Goal: Check status

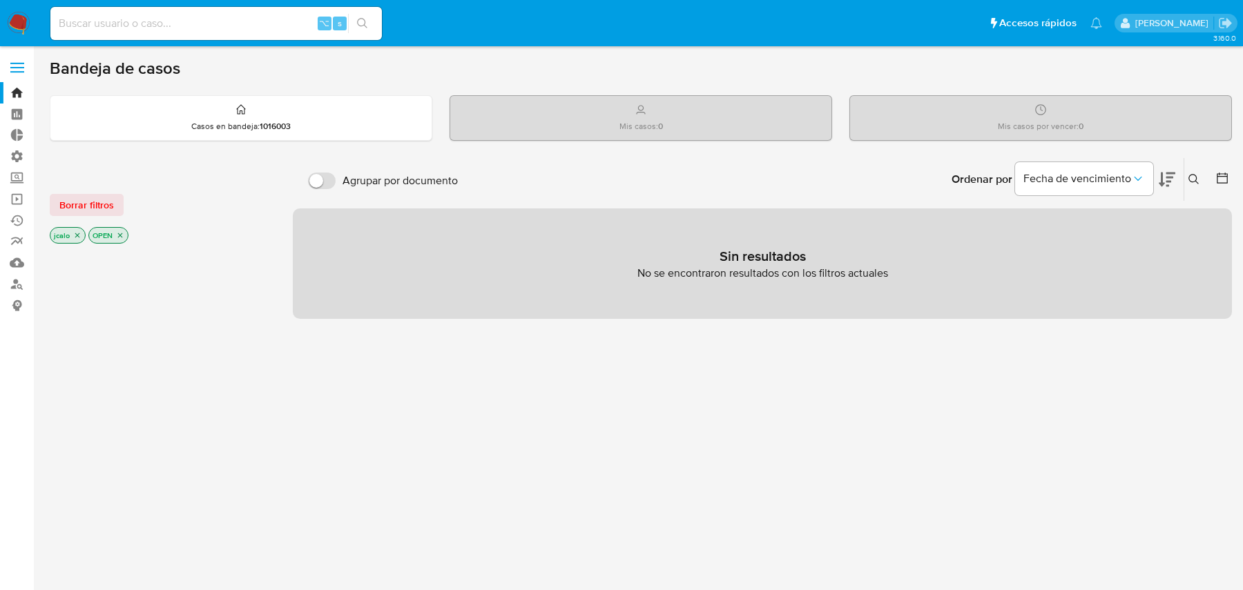
click at [77, 233] on icon "close-filter" at bounding box center [77, 235] width 5 height 5
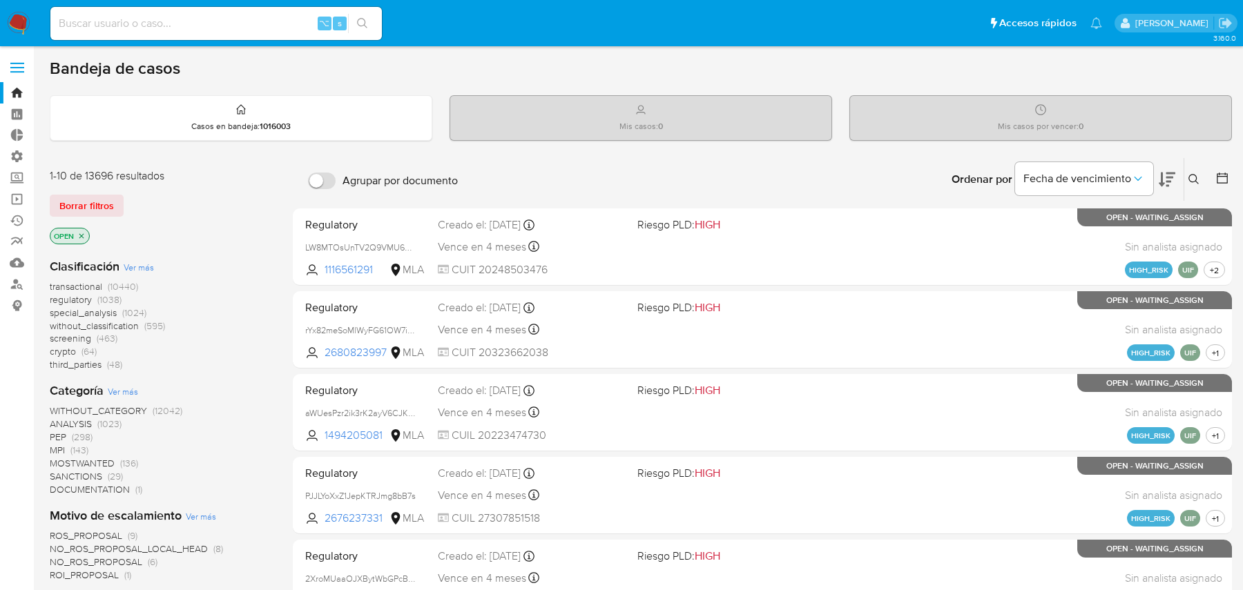
click at [226, 18] on input at bounding box center [215, 24] width 331 height 18
paste input "119254865"
type input "119254865"
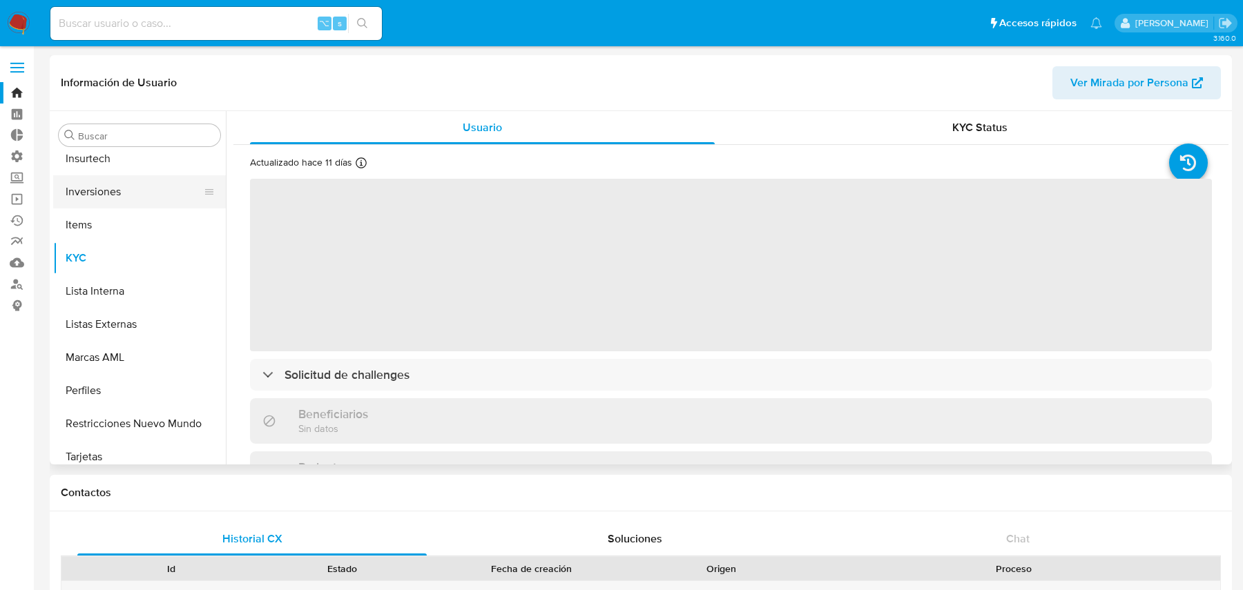
scroll to position [649, 0]
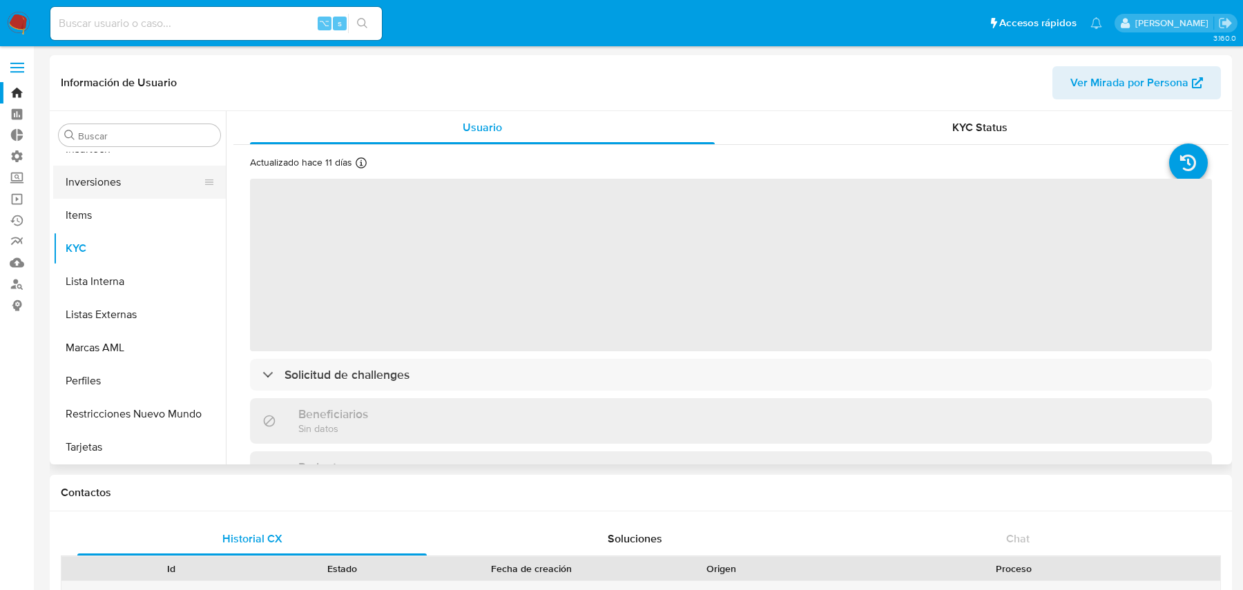
select select "10"
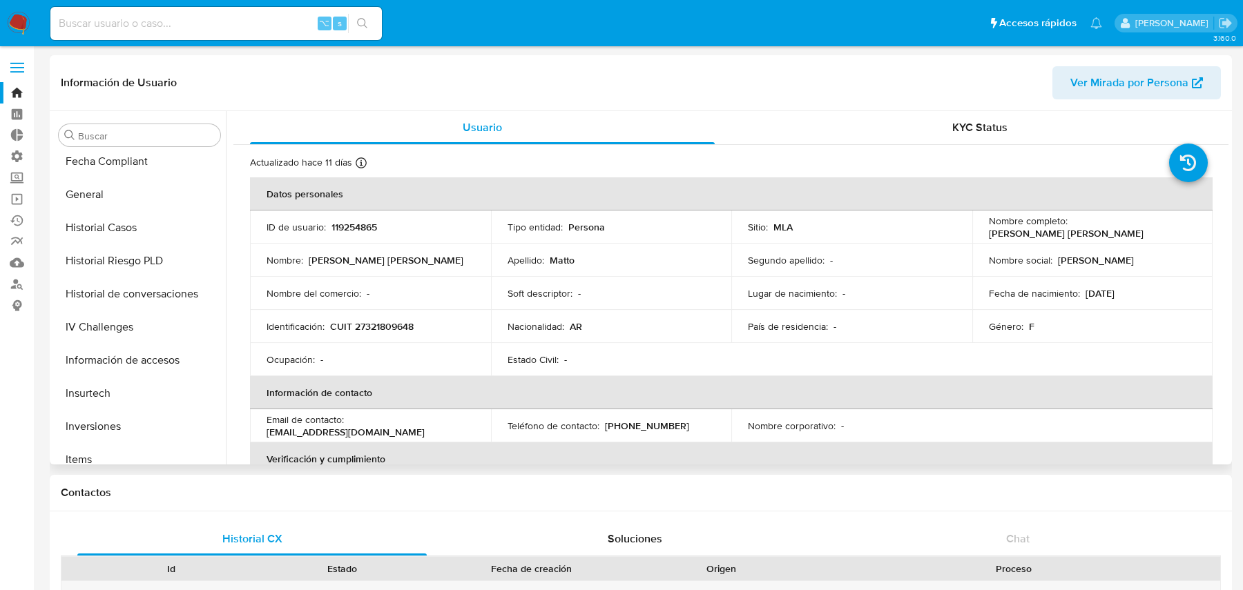
scroll to position [396, 0]
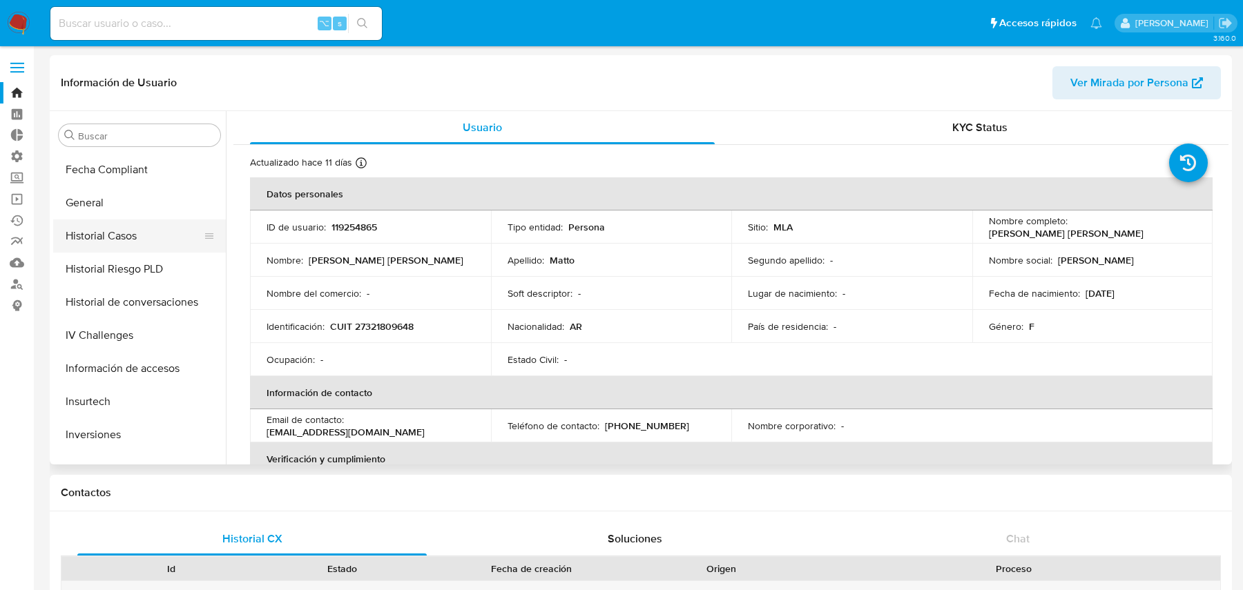
click at [126, 238] on button "Historial Casos" at bounding box center [134, 236] width 162 height 33
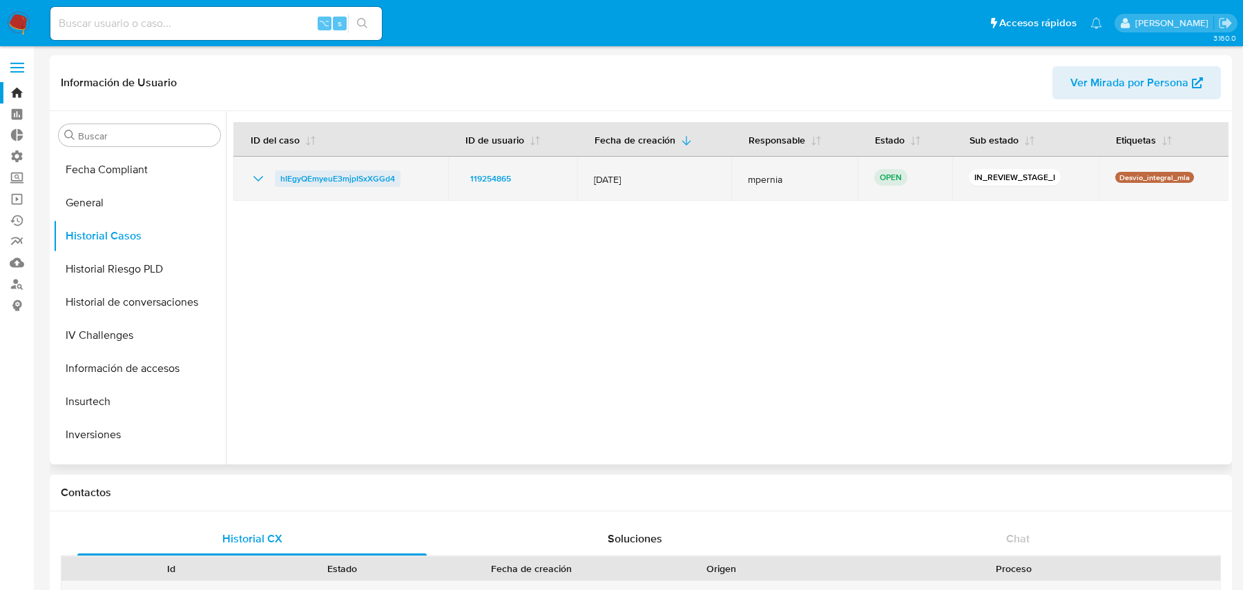
click at [389, 177] on span "hIEgyQEmyeuE3mjpISxXGGd4" at bounding box center [337, 179] width 115 height 17
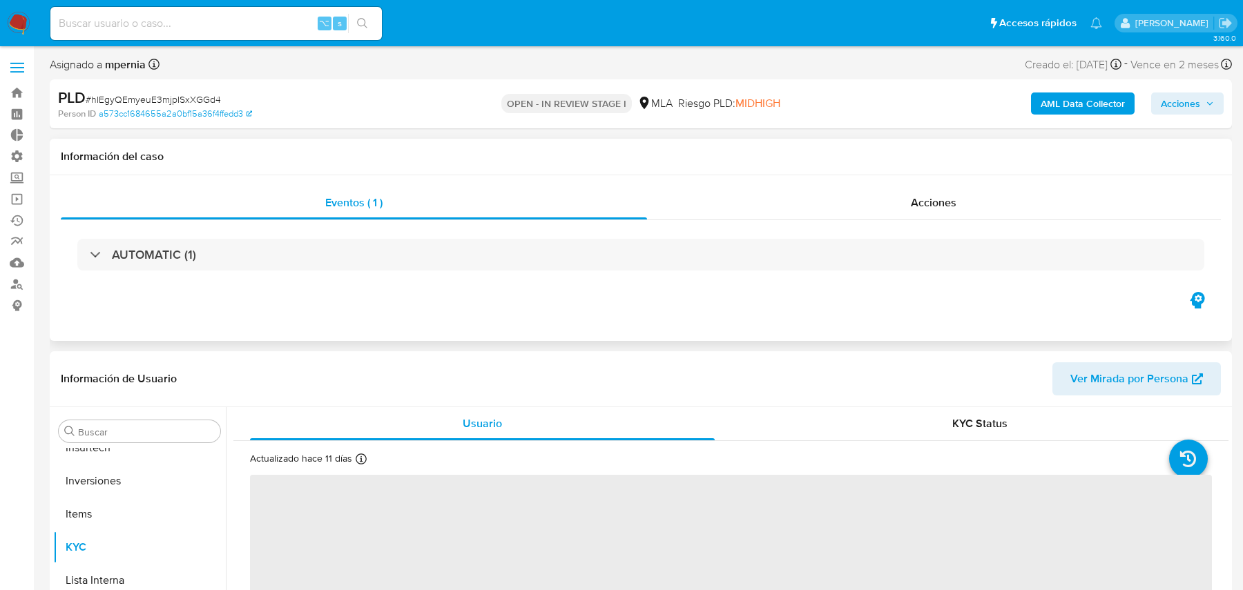
scroll to position [650, 0]
select select "10"
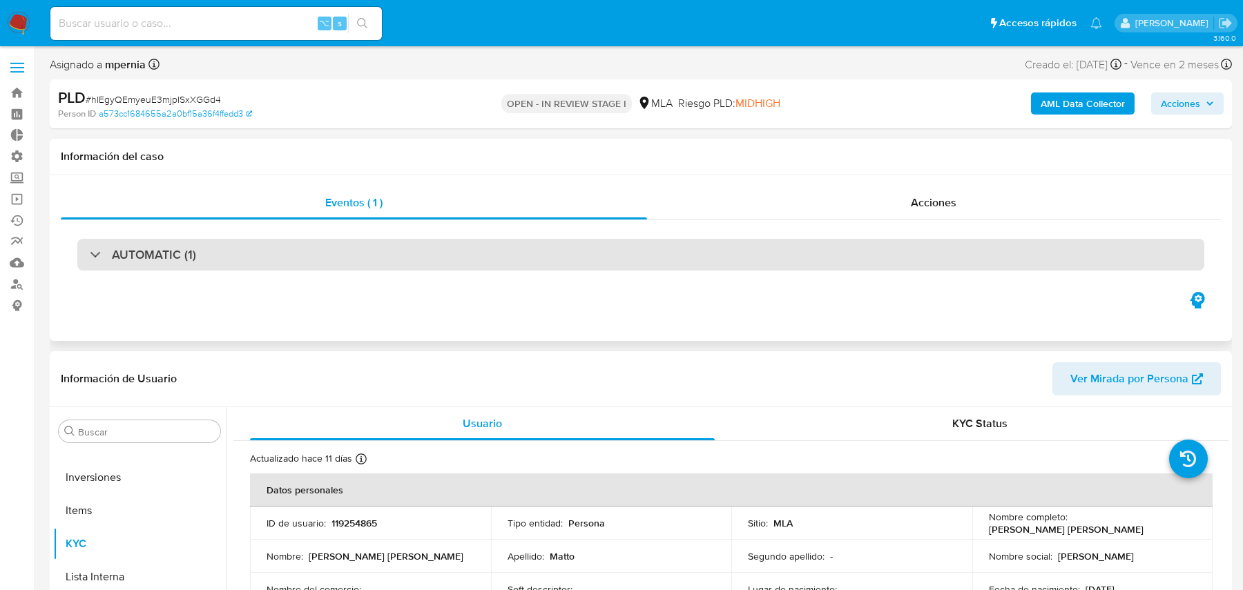
click at [564, 248] on div "AUTOMATIC (1)" at bounding box center [640, 255] width 1127 height 32
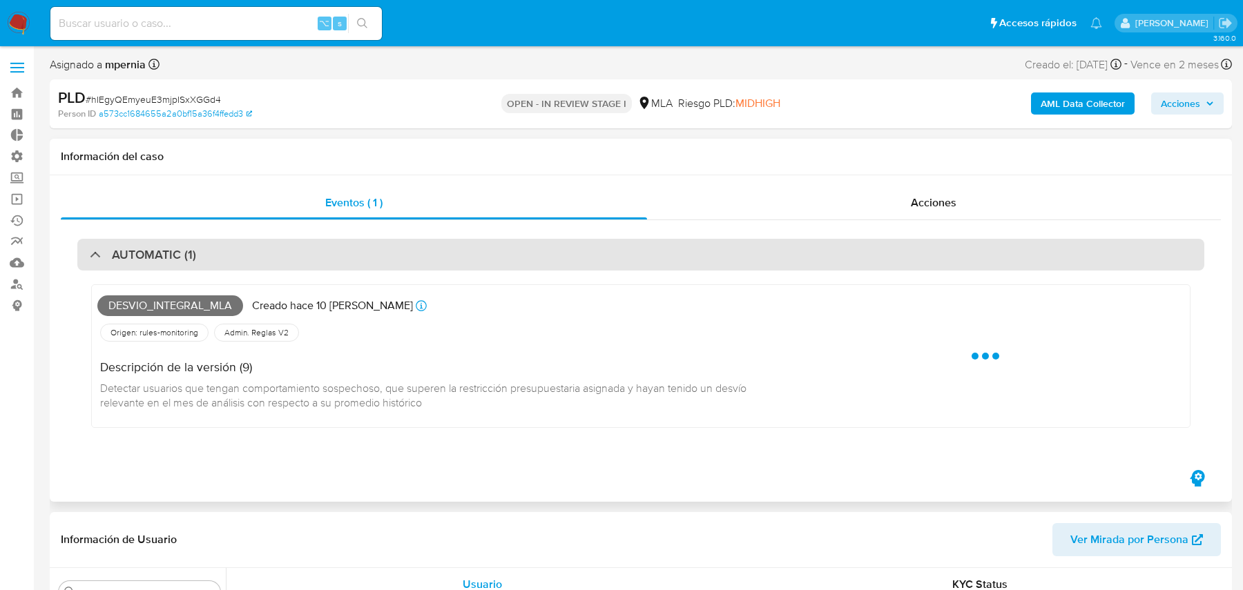
click at [564, 248] on div "AUTOMATIC (1)" at bounding box center [640, 255] width 1127 height 32
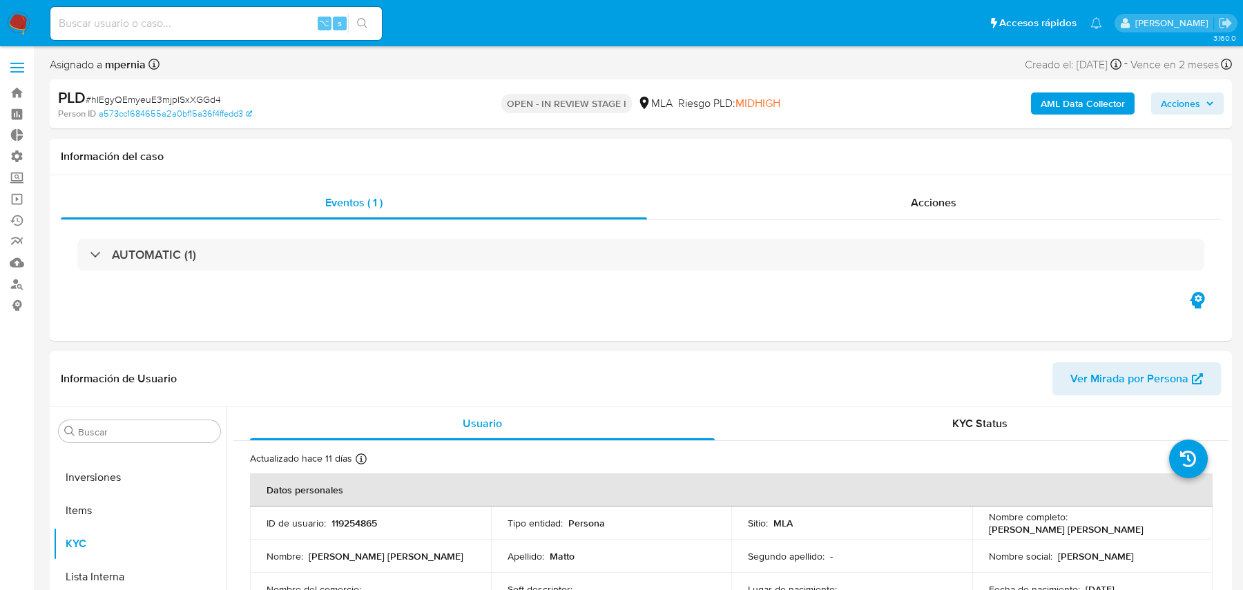
click at [204, 98] on span "# hIEgyQEmyeuE3mjpISxXGGd4" at bounding box center [153, 100] width 135 height 14
copy span "hIEgyQEmyeuE3mjpISxXGGd4"
click at [351, 521] on p "119254865" at bounding box center [354, 523] width 46 height 12
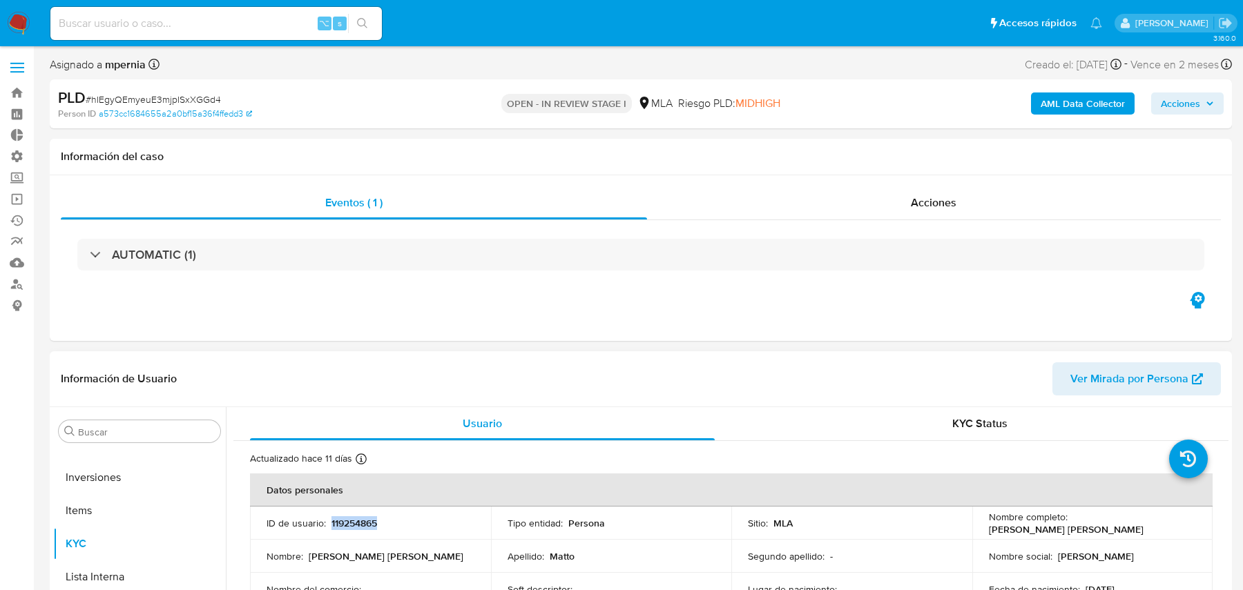
copy p "119254865"
